Goal: Task Accomplishment & Management: Use online tool/utility

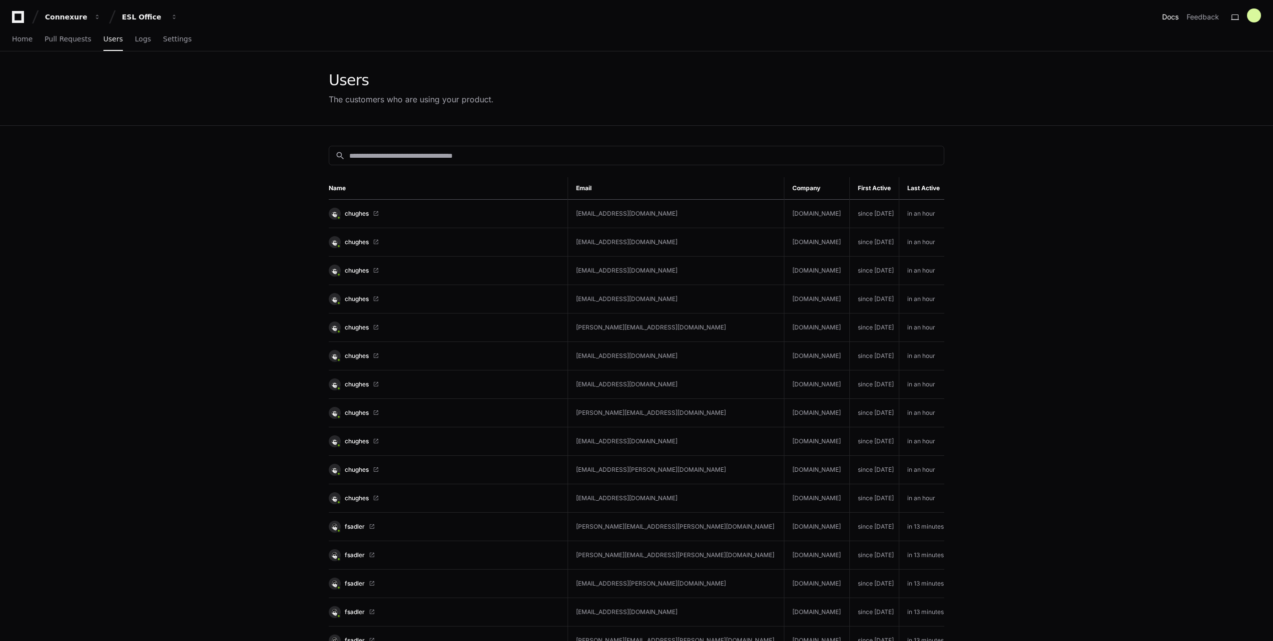
click at [1173, 16] on link "Docs" at bounding box center [1170, 17] width 16 height 10
click at [10, 40] on div "Home Pull Requests Users Logs Settings" at bounding box center [636, 39] width 1273 height 23
click at [16, 39] on span "Home" at bounding box center [22, 39] width 20 height 6
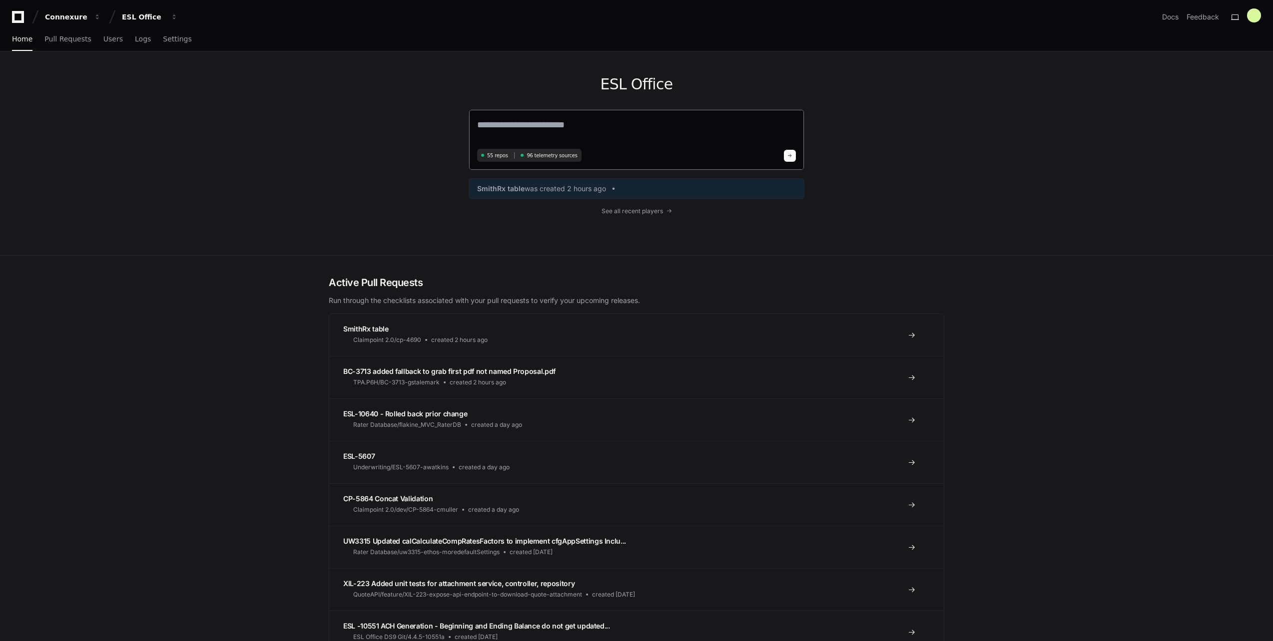
click at [515, 130] on textarea at bounding box center [636, 132] width 319 height 28
type textarea "**********"
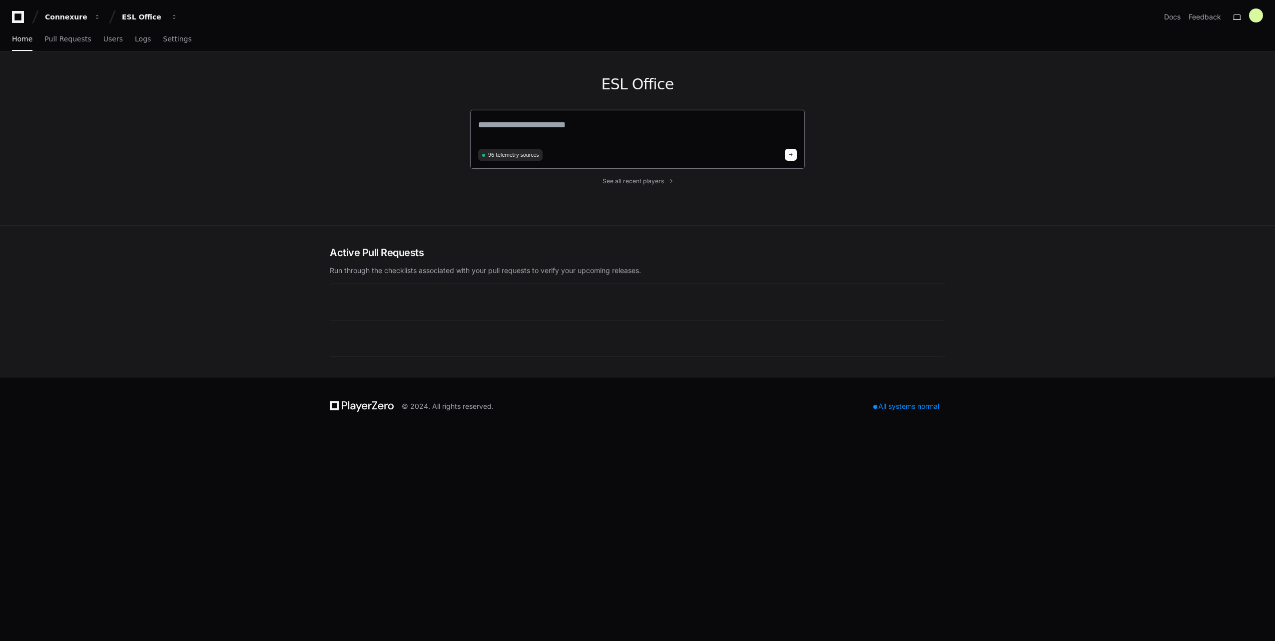
click at [554, 130] on textarea at bounding box center [637, 132] width 319 height 28
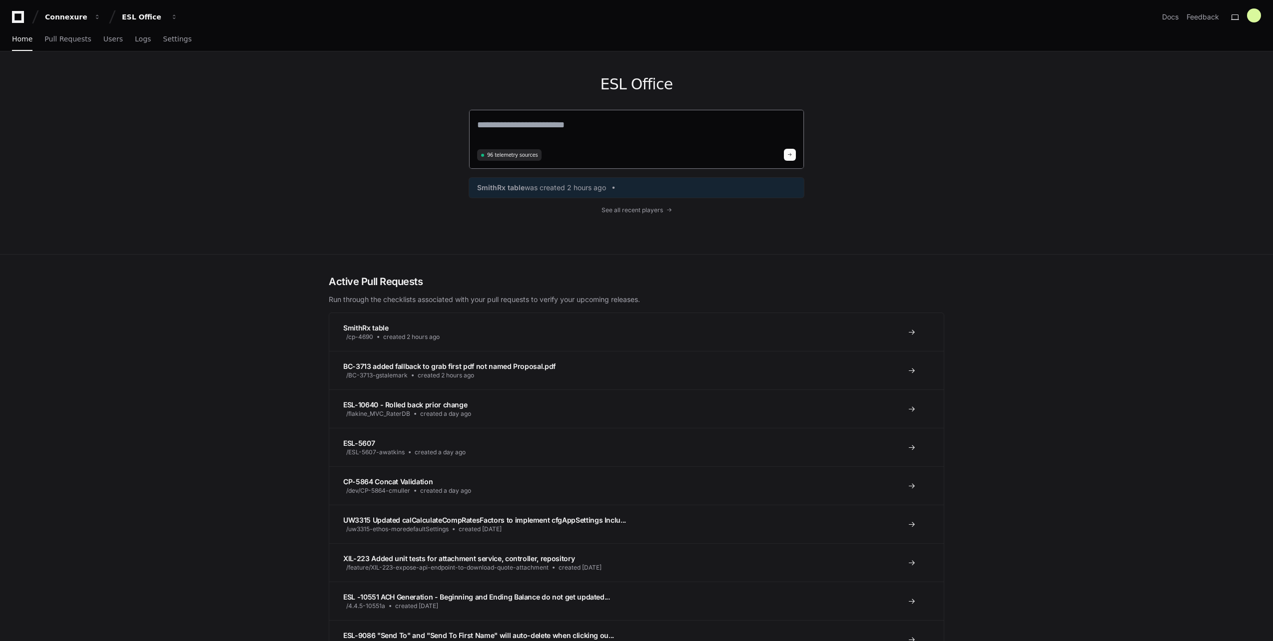
click at [554, 130] on textarea at bounding box center [636, 132] width 319 height 28
